Goal: Transaction & Acquisition: Book appointment/travel/reservation

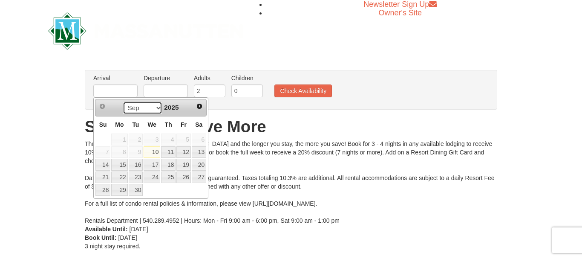
click at [123, 101] on select "Sep Oct Nov Dec" at bounding box center [143, 107] width 40 height 13
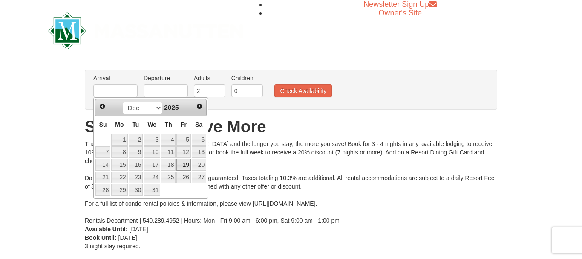
click at [186, 164] on link "19" at bounding box center [183, 164] width 14 height 12
type input "[DATE]"
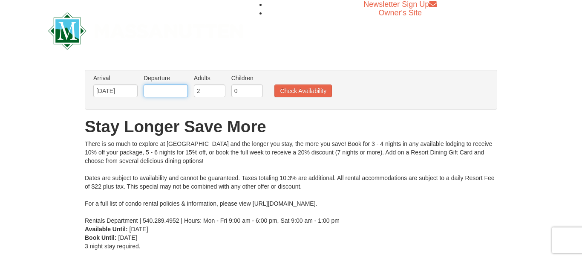
click at [163, 89] on input "text" at bounding box center [166, 90] width 44 height 13
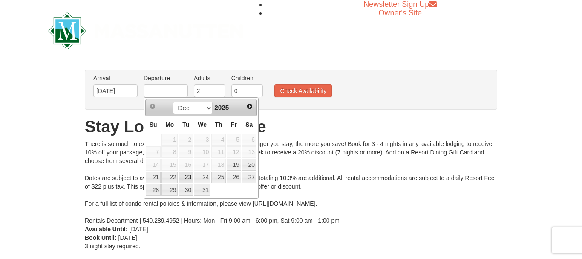
click at [190, 178] on link "23" at bounding box center [185, 177] width 14 height 12
type input "[DATE]"
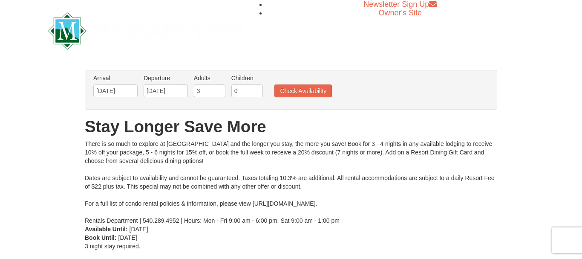
type input "3"
click at [217, 88] on input "3" at bounding box center [210, 90] width 32 height 13
type input "1"
click at [254, 87] on input "1" at bounding box center [247, 90] width 32 height 13
click at [304, 90] on button "Check Availability" at bounding box center [303, 90] width 58 height 13
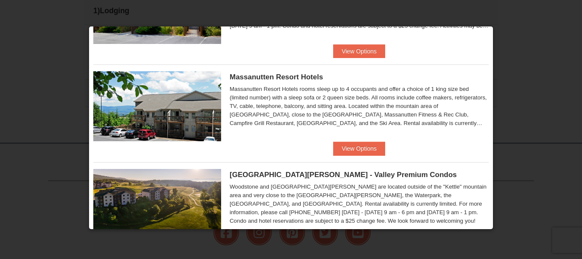
scroll to position [82, 0]
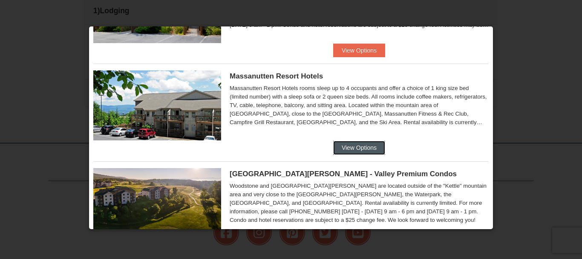
click at [349, 143] on button "View Options" at bounding box center [359, 148] width 52 height 14
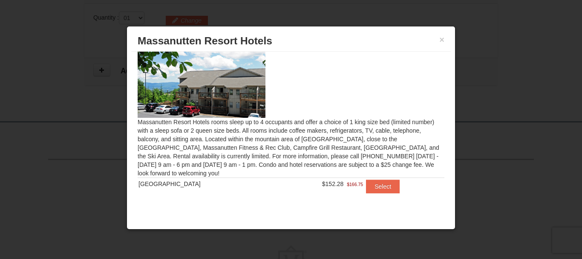
scroll to position [290, 0]
click at [374, 186] on button "Select" at bounding box center [383, 186] width 34 height 14
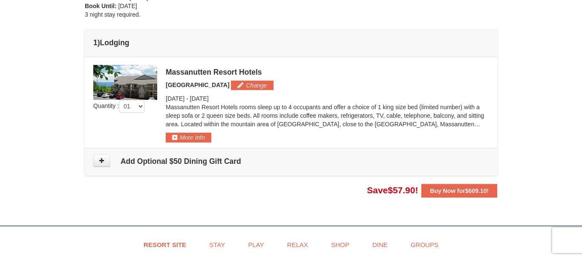
scroll to position [258, 0]
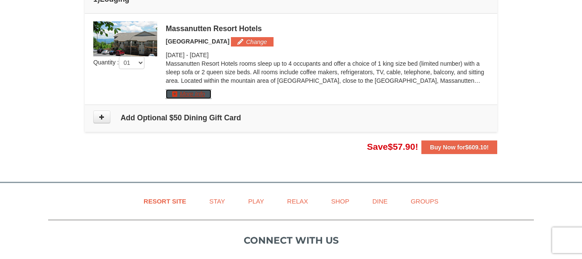
click at [199, 95] on button "More Info" at bounding box center [189, 93] width 46 height 9
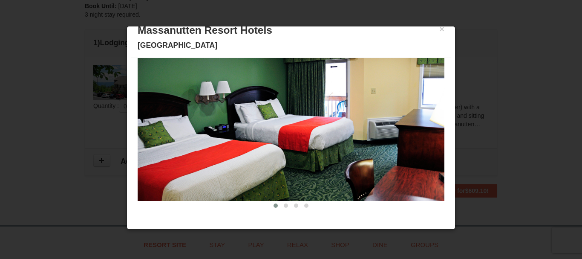
scroll to position [0, 0]
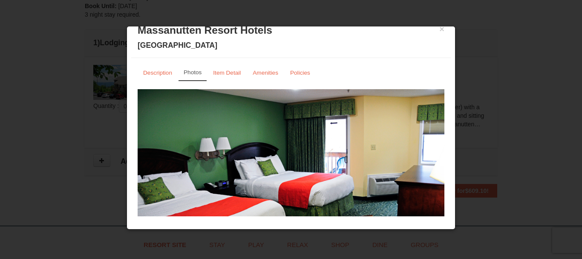
click at [429, 160] on img at bounding box center [291, 173] width 307 height 168
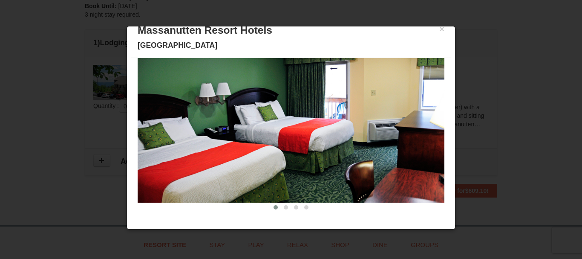
scroll to position [56, 0]
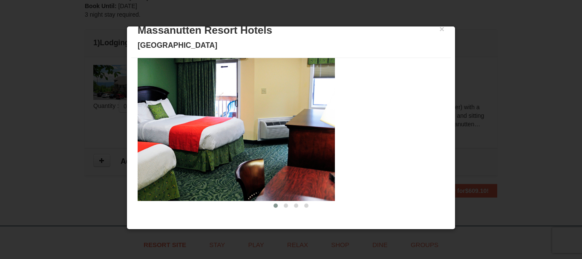
drag, startPoint x: 385, startPoint y: 142, endPoint x: 272, endPoint y: 145, distance: 113.8
click at [272, 145] on img at bounding box center [181, 117] width 307 height 168
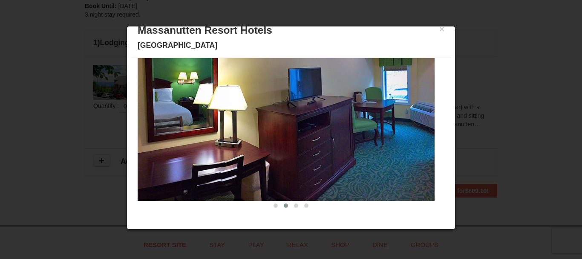
drag, startPoint x: 382, startPoint y: 134, endPoint x: 271, endPoint y: 132, distance: 110.8
click at [271, 132] on img at bounding box center [281, 117] width 307 height 168
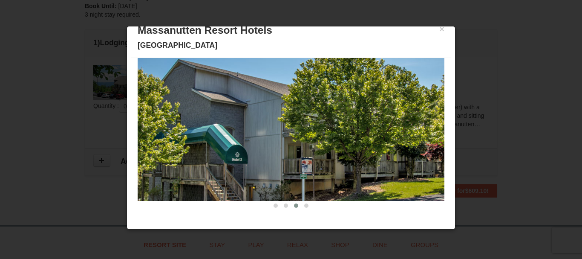
drag, startPoint x: 375, startPoint y: 143, endPoint x: 250, endPoint y: 150, distance: 125.4
click at [250, 150] on img at bounding box center [291, 117] width 307 height 168
drag, startPoint x: 339, startPoint y: 148, endPoint x: 191, endPoint y: 143, distance: 147.9
click at [191, 143] on img at bounding box center [291, 117] width 307 height 168
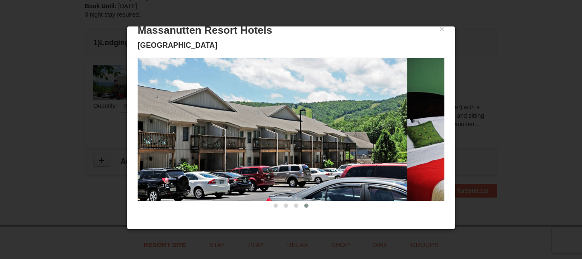
drag, startPoint x: 365, startPoint y: 142, endPoint x: 216, endPoint y: 144, distance: 148.2
click at [216, 144] on img at bounding box center [254, 117] width 307 height 168
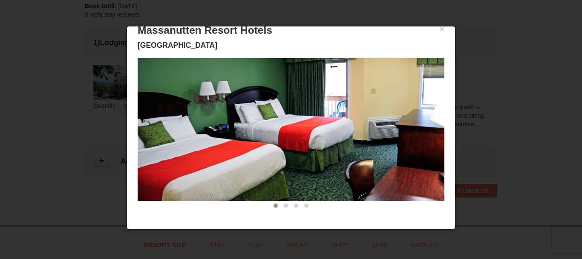
drag, startPoint x: 358, startPoint y: 135, endPoint x: 206, endPoint y: 137, distance: 152.1
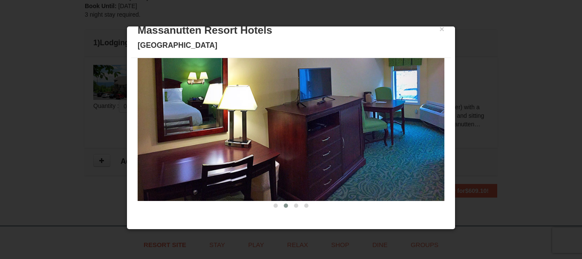
drag, startPoint x: 371, startPoint y: 130, endPoint x: 190, endPoint y: 136, distance: 182.0
click at [190, 136] on img at bounding box center [291, 117] width 307 height 168
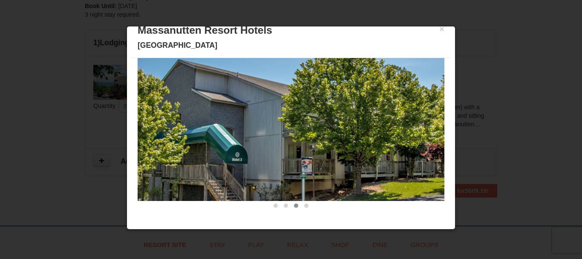
drag, startPoint x: 357, startPoint y: 129, endPoint x: 190, endPoint y: 139, distance: 166.9
click at [198, 139] on img at bounding box center [291, 117] width 307 height 168
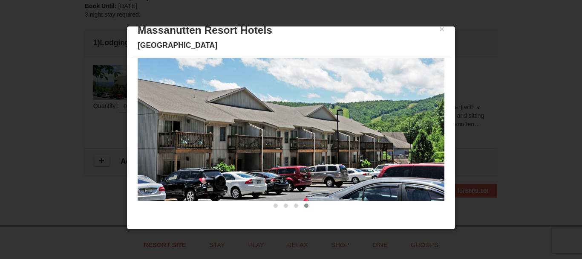
drag, startPoint x: 377, startPoint y: 102, endPoint x: 247, endPoint y: 115, distance: 130.5
click at [247, 115] on img at bounding box center [291, 117] width 307 height 168
drag, startPoint x: 386, startPoint y: 133, endPoint x: 240, endPoint y: 141, distance: 146.3
click at [240, 144] on img at bounding box center [291, 117] width 307 height 168
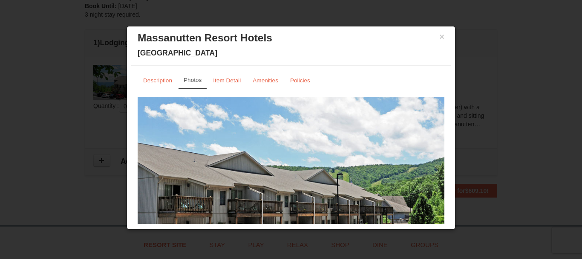
scroll to position [0, 0]
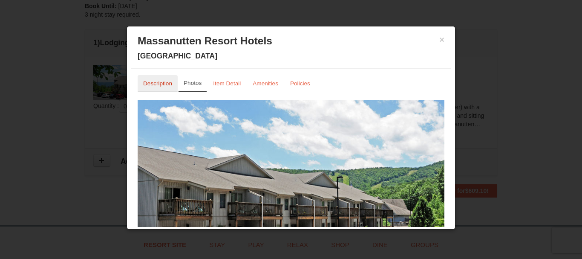
click at [158, 84] on small "Description" at bounding box center [157, 83] width 29 height 6
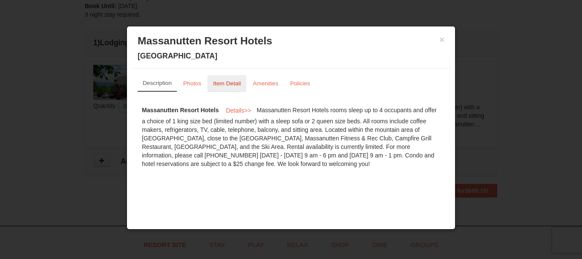
click at [231, 81] on small "Item Detail" at bounding box center [227, 83] width 28 height 6
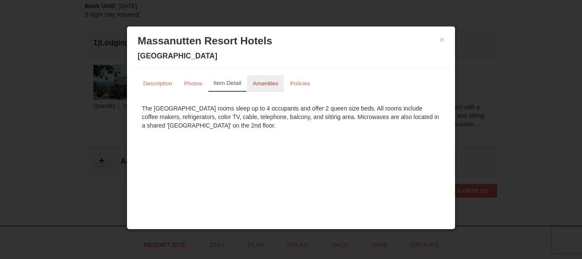
click at [265, 82] on small "Amenities" at bounding box center [266, 83] width 26 height 6
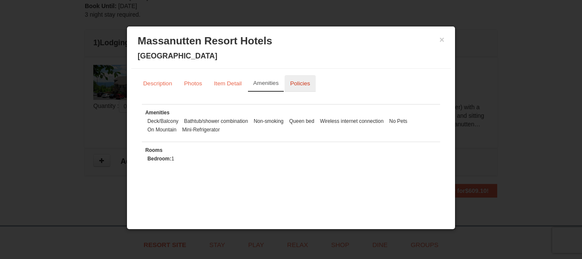
click at [296, 82] on small "Policies" at bounding box center [300, 83] width 20 height 6
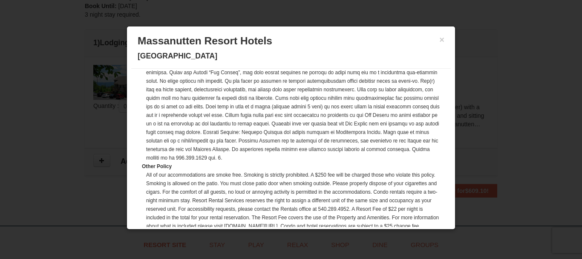
scroll to position [268, 0]
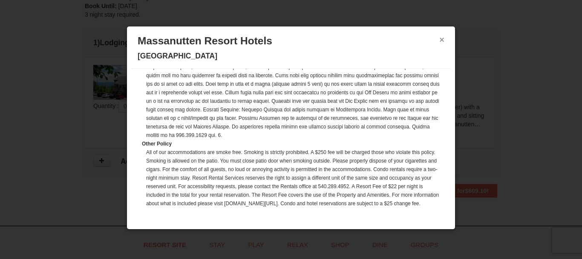
click at [443, 37] on button "×" at bounding box center [441, 39] width 5 height 9
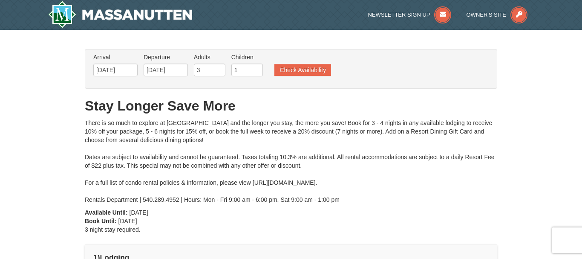
scroll to position [0, 0]
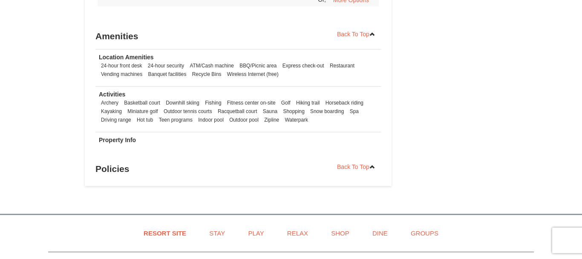
scroll to position [608, 0]
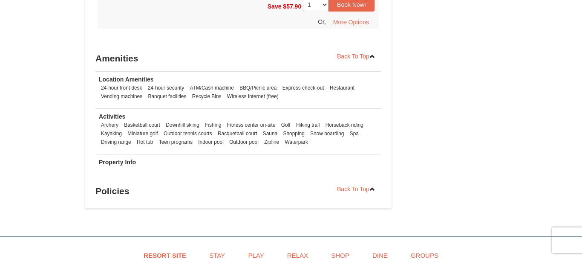
click at [132, 124] on li "Basketball court" at bounding box center [142, 125] width 40 height 9
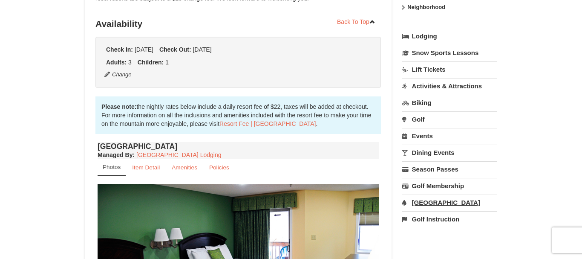
scroll to position [130, 0]
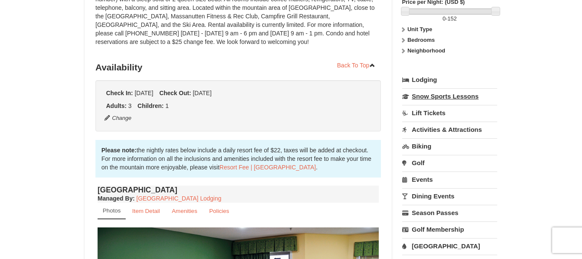
click at [456, 97] on link "Snow Sports Lessons" at bounding box center [449, 96] width 95 height 16
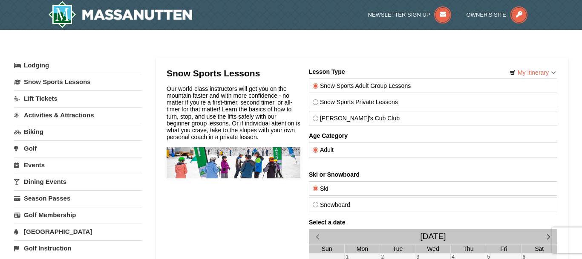
click at [40, 98] on link "Lift Tickets" at bounding box center [78, 98] width 128 height 16
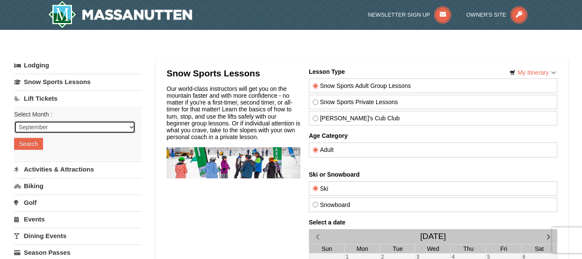
click at [14, 121] on select "September October November December January February March April May June July …" at bounding box center [74, 127] width 121 height 13
select select "12"
click option "December" at bounding box center [0, 0] width 0 height 0
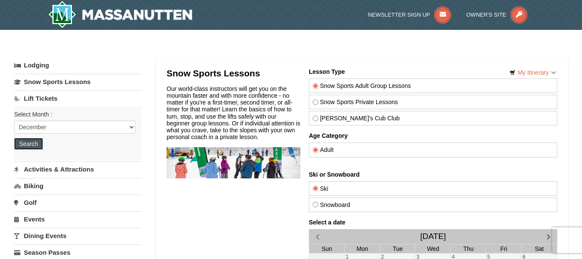
click at [36, 142] on button "Search" at bounding box center [28, 144] width 29 height 12
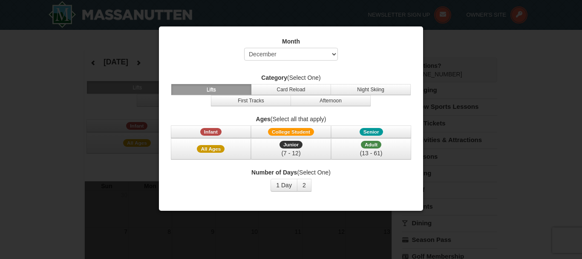
select select "12"
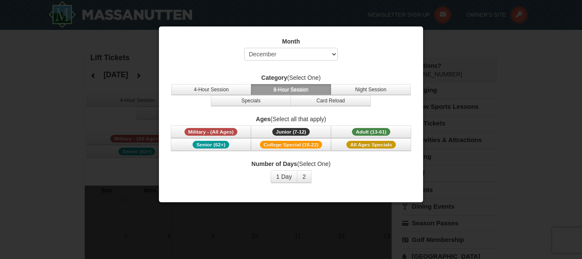
click at [473, 62] on div at bounding box center [291, 129] width 582 height 259
click at [54, 122] on div at bounding box center [291, 129] width 582 height 259
click at [376, 143] on span "All Ages Specials" at bounding box center [370, 145] width 49 height 8
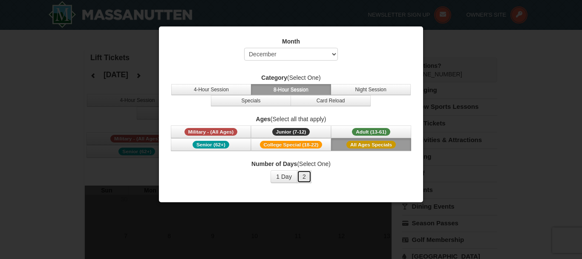
click at [301, 177] on button "2" at bounding box center [304, 176] width 14 height 13
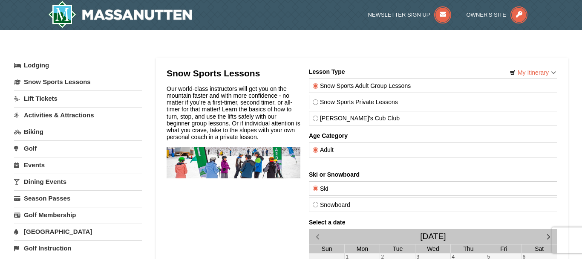
click at [44, 113] on link "Activities & Attractions" at bounding box center [78, 115] width 128 height 16
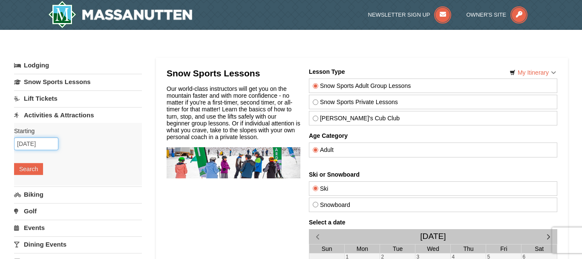
click at [49, 145] on input "[DATE]" at bounding box center [36, 143] width 44 height 13
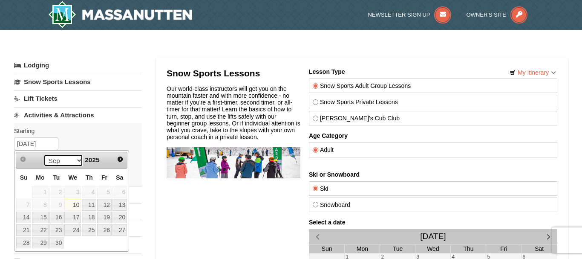
click at [43, 154] on select "Sep Oct Nov Dec" at bounding box center [63, 160] width 40 height 13
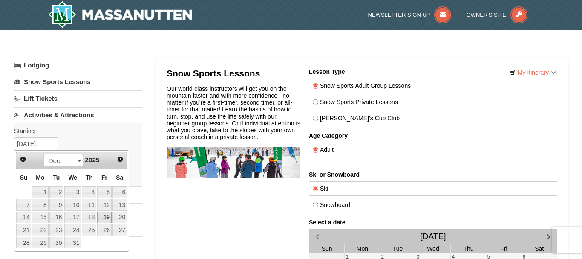
click at [108, 217] on link "19" at bounding box center [104, 217] width 14 height 12
type input "12/19/2025"
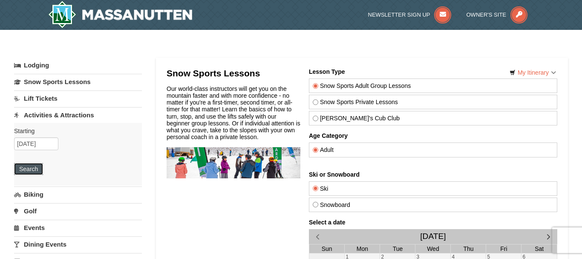
click at [34, 164] on button "Search" at bounding box center [28, 169] width 29 height 12
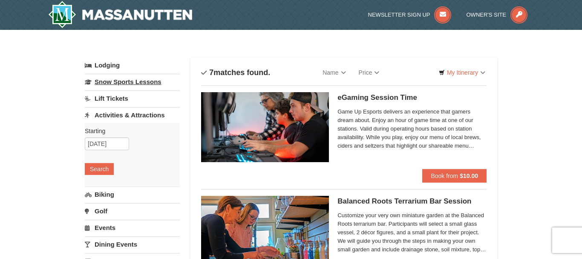
click at [115, 82] on link "Snow Sports Lessons" at bounding box center [132, 82] width 95 height 16
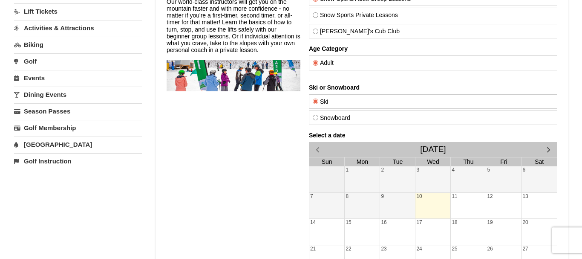
scroll to position [130, 0]
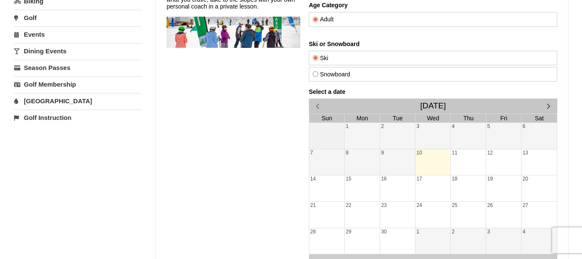
click at [549, 107] on span "button" at bounding box center [548, 105] width 9 height 9
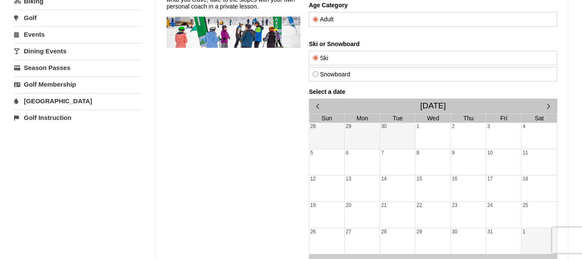
click at [549, 107] on span "button" at bounding box center [548, 105] width 9 height 9
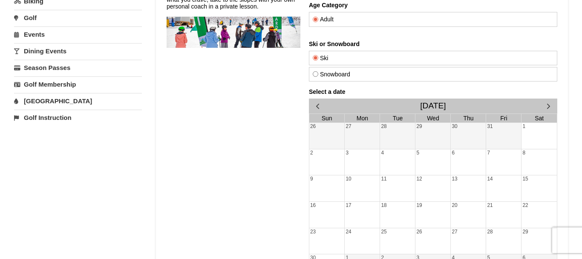
click at [549, 107] on span "button" at bounding box center [548, 105] width 9 height 9
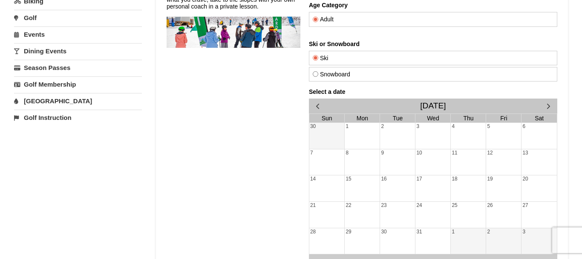
click at [501, 186] on div "19" at bounding box center [503, 188] width 35 height 26
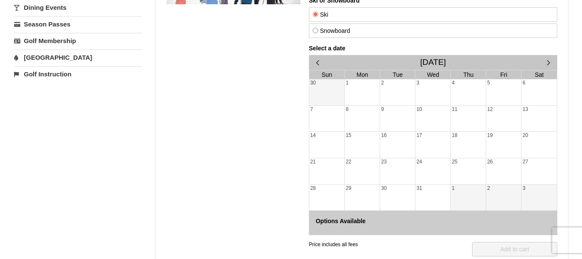
scroll to position [217, 0]
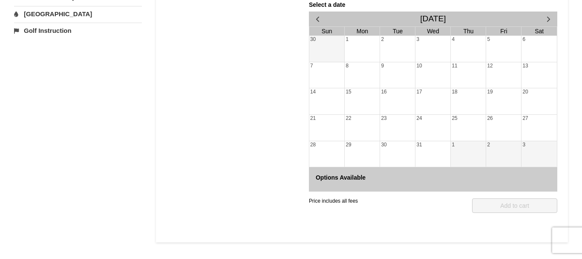
click at [473, 151] on div "1" at bounding box center [468, 154] width 35 height 26
click at [462, 124] on div "25" at bounding box center [468, 128] width 35 height 26
click at [500, 100] on div "19" at bounding box center [503, 101] width 35 height 26
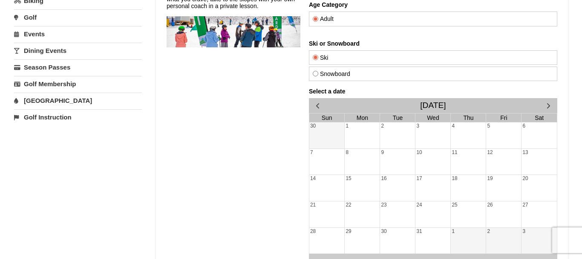
scroll to position [130, 0]
click at [319, 72] on label "Snowboard" at bounding box center [433, 74] width 241 height 7
click at [318, 72] on input "Snowboard" at bounding box center [316, 74] width 6 height 6
radio input "true"
click at [320, 58] on label "Ski" at bounding box center [433, 58] width 241 height 7
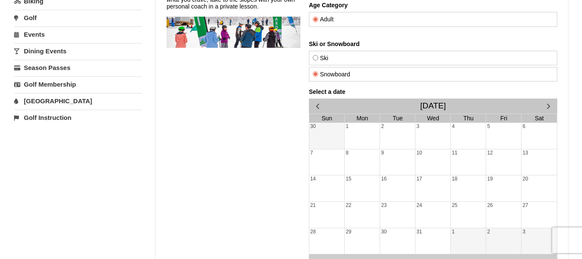
click at [318, 58] on input "Ski" at bounding box center [316, 58] width 6 height 6
radio input "true"
click at [390, 195] on div "16" at bounding box center [397, 188] width 35 height 26
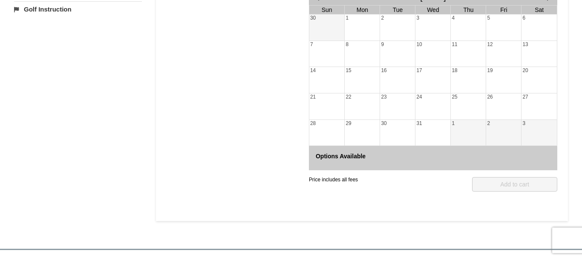
scroll to position [261, 0]
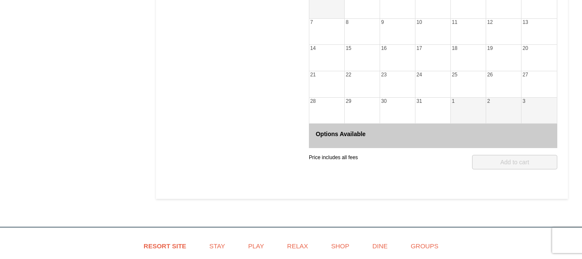
click at [417, 131] on h4 "Options Available" at bounding box center [433, 133] width 235 height 7
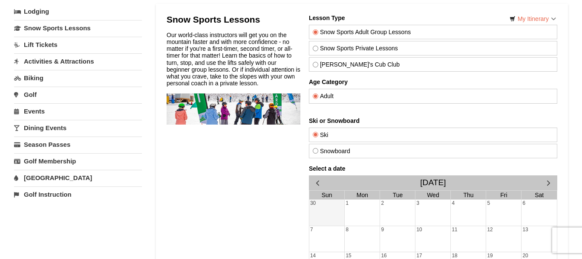
scroll to position [43, 0]
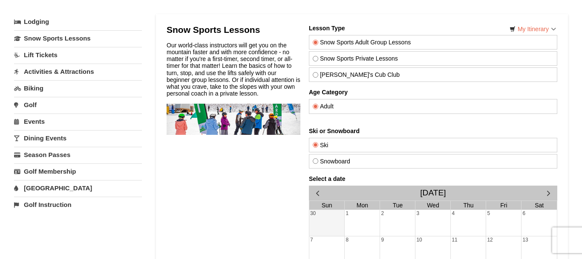
click at [314, 61] on input "Snow Sports Private Lessons" at bounding box center [316, 59] width 6 height 6
radio input "true"
click at [469, 220] on div "4" at bounding box center [468, 223] width 35 height 26
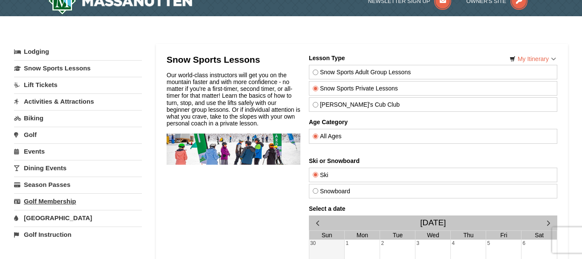
scroll to position [0, 0]
